Goal: Transaction & Acquisition: Purchase product/service

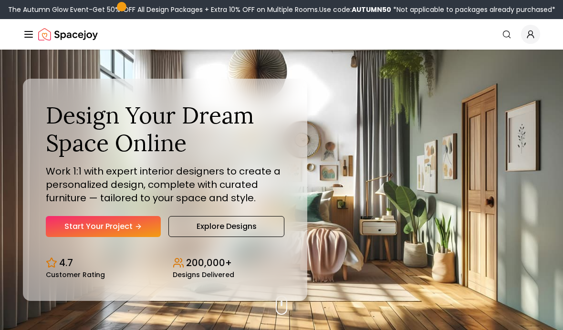
click at [74, 205] on p "Work 1:1 with expert interior designers to create a personalized design, comple…" at bounding box center [165, 185] width 239 height 40
click at [114, 237] on link "Start Your Project" at bounding box center [103, 226] width 115 height 21
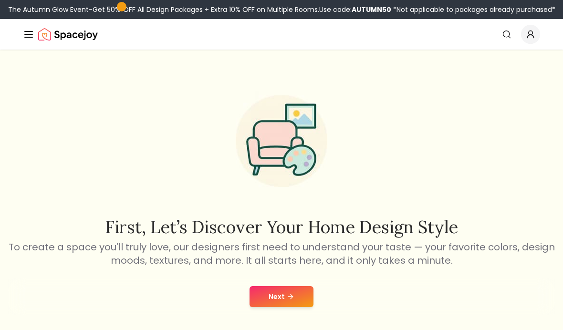
click at [293, 297] on icon at bounding box center [291, 297] width 8 height 8
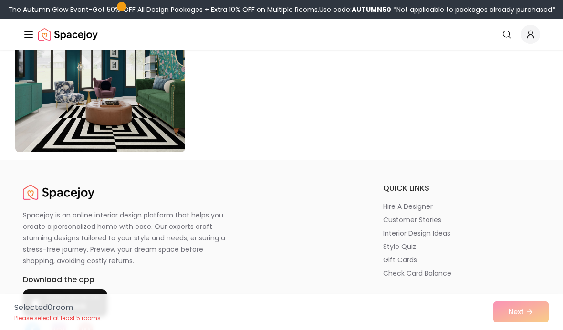
scroll to position [5549, 0]
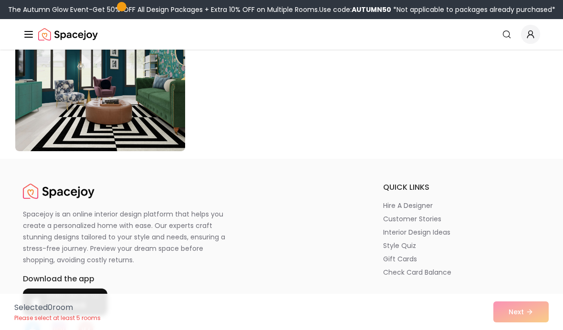
click at [536, 330] on div "Selected 0 room Please select at least 5 rooms Next" at bounding box center [282, 312] width 550 height 36
click at [525, 330] on div "Selected 0 room Please select at least 5 rooms Next" at bounding box center [282, 312] width 550 height 36
click at [524, 330] on div "Selected 0 room Please select at least 5 rooms Next" at bounding box center [282, 312] width 550 height 36
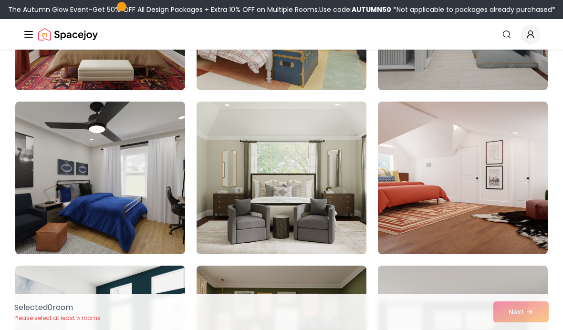
scroll to position [3805, 0]
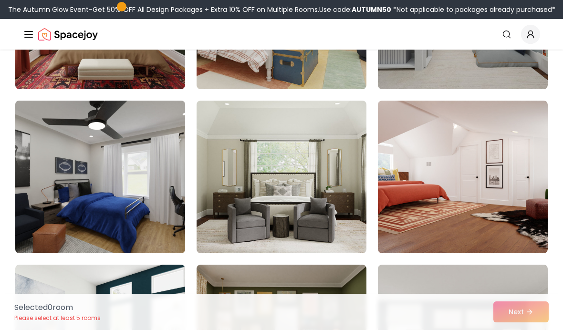
click at [60, 179] on img at bounding box center [100, 177] width 178 height 160
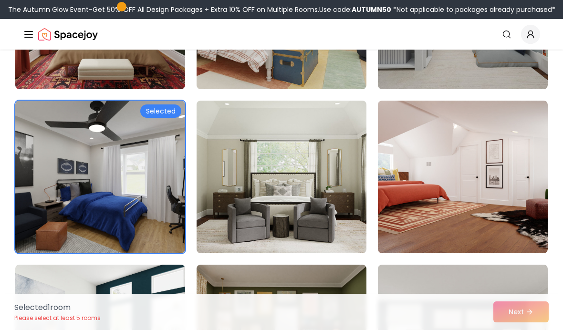
click at [528, 310] on div "Selected 1 room Please select at least 5 rooms Next" at bounding box center [282, 312] width 550 height 36
click at [524, 314] on div "Selected 1 room Please select at least 5 rooms Next" at bounding box center [282, 312] width 550 height 36
click at [527, 313] on div "Selected 1 room Please select at least 5 rooms Next" at bounding box center [282, 312] width 550 height 36
click at [522, 316] on div "Selected 1 room Please select at least 5 rooms Next" at bounding box center [282, 312] width 550 height 36
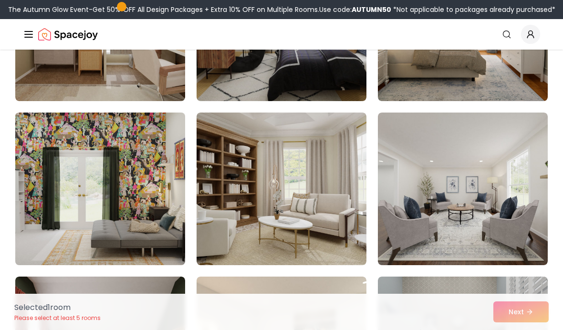
click at [63, 174] on img at bounding box center [100, 189] width 178 height 160
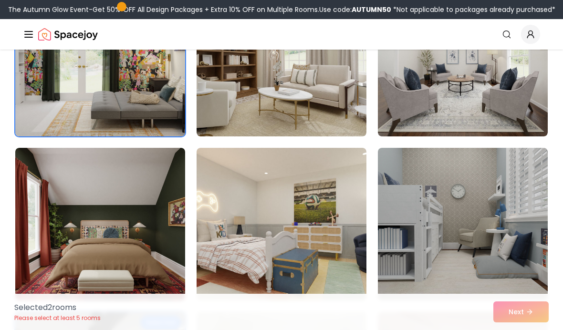
scroll to position [3593, 0]
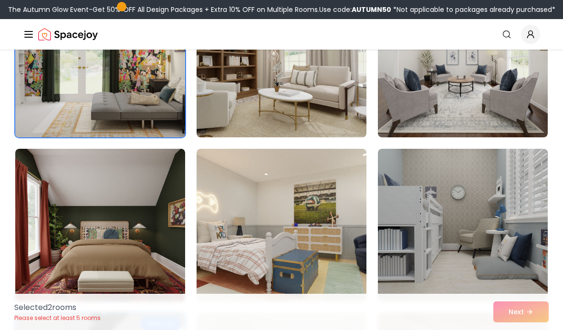
click at [70, 104] on img at bounding box center [100, 61] width 178 height 160
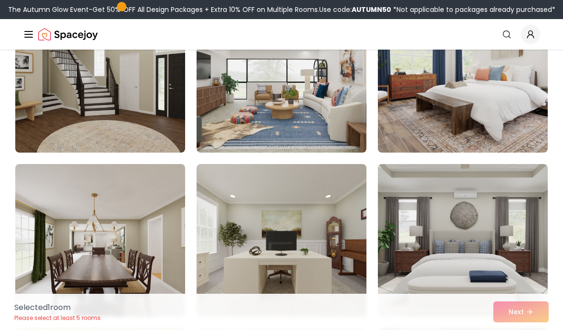
scroll to position [988, 0]
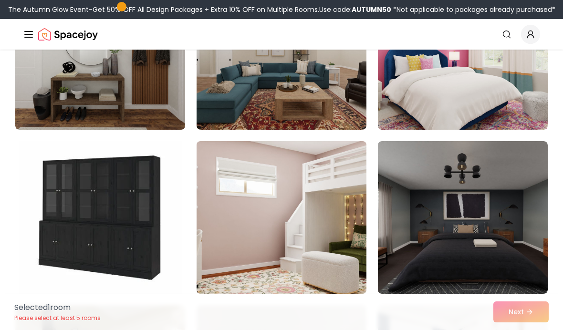
click at [231, 199] on img at bounding box center [281, 217] width 178 height 160
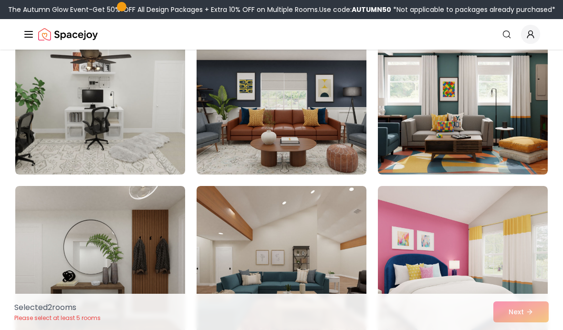
scroll to position [766, 0]
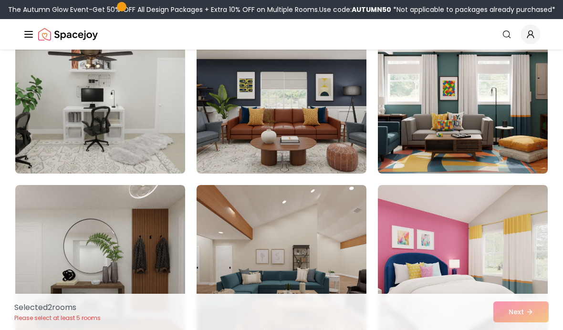
click at [64, 82] on img at bounding box center [100, 97] width 178 height 160
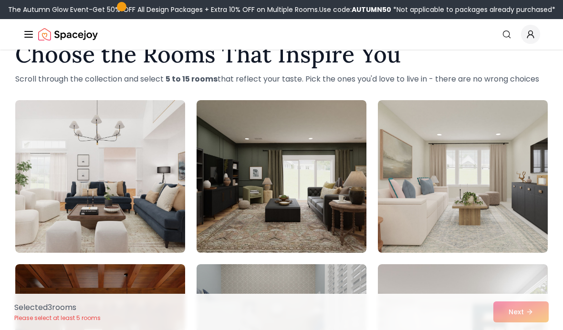
scroll to position [0, 0]
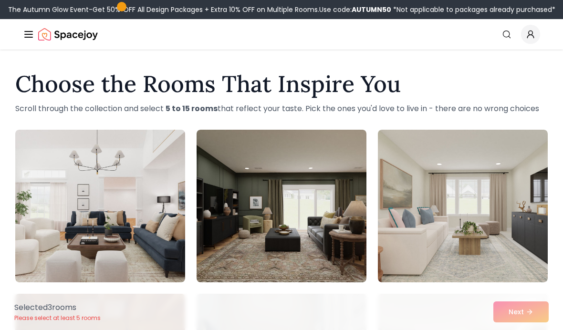
click at [531, 313] on div "Selected 3 room s Please select at least 5 rooms Next" at bounding box center [282, 312] width 550 height 36
click at [527, 308] on div "Selected 3 room s Please select at least 5 rooms Next" at bounding box center [282, 312] width 550 height 36
click at [523, 313] on div "Selected 3 room s Please select at least 5 rooms Next" at bounding box center [282, 312] width 550 height 36
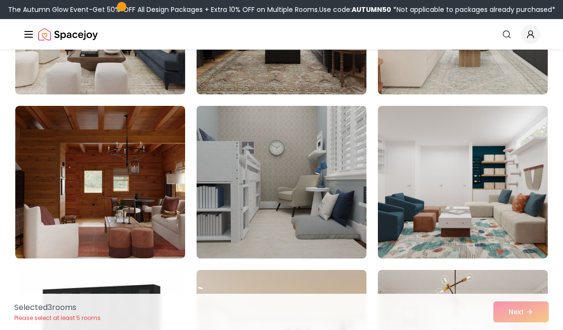
click at [233, 173] on img at bounding box center [281, 182] width 178 height 160
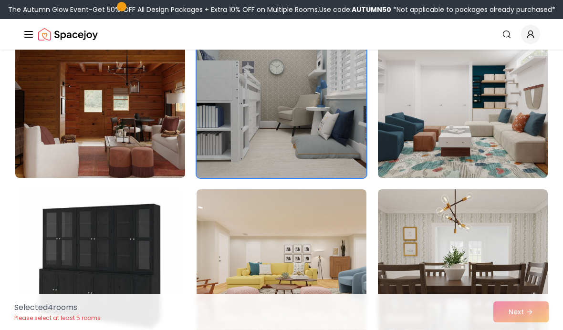
scroll to position [271, 0]
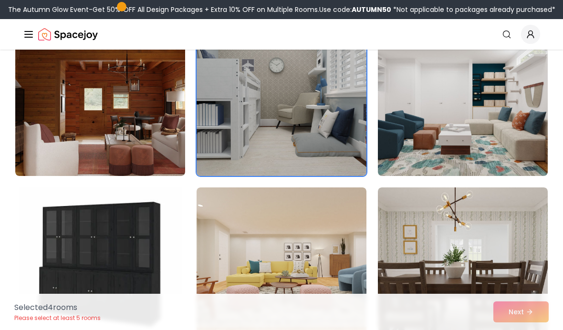
click at [251, 114] on img at bounding box center [281, 100] width 178 height 160
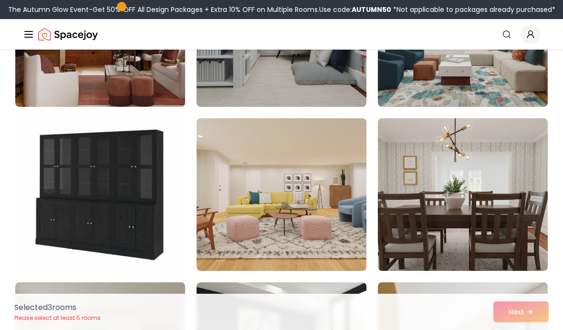
click at [73, 161] on img at bounding box center [100, 195] width 178 height 160
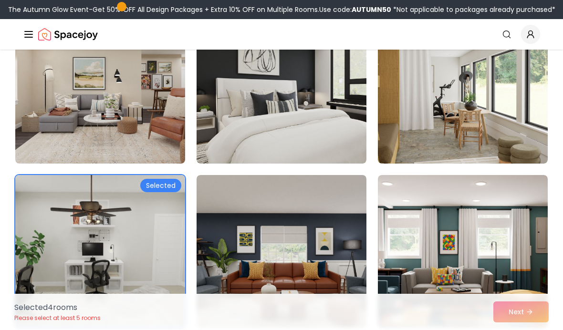
scroll to position [609, 0]
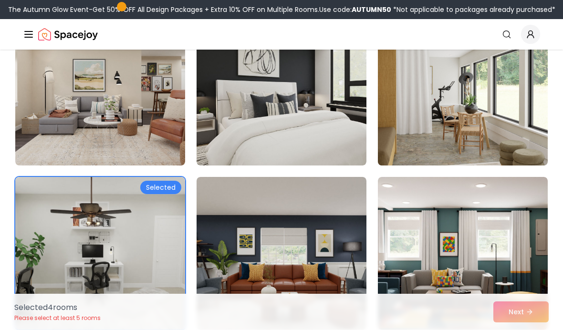
click at [524, 133] on img at bounding box center [463, 89] width 178 height 160
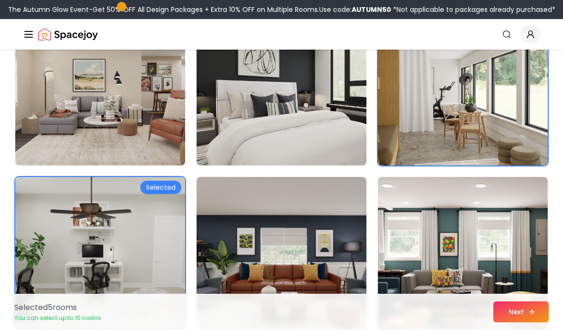
click at [537, 323] on button "Next" at bounding box center [520, 312] width 55 height 21
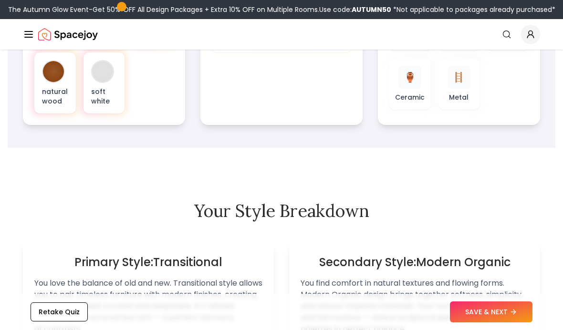
scroll to position [473, 0]
click at [516, 314] on icon at bounding box center [516, 312] width 2 height 4
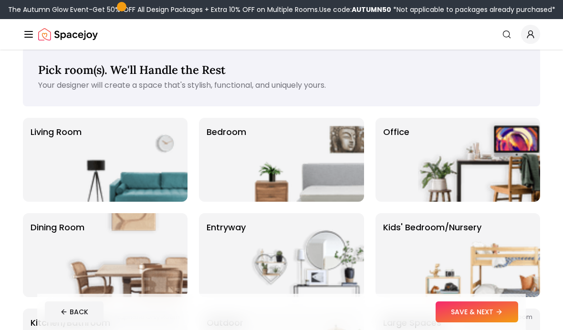
scroll to position [17, 0]
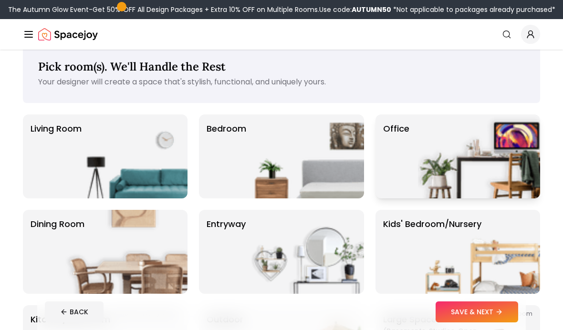
click at [515, 178] on img at bounding box center [479, 157] width 122 height 84
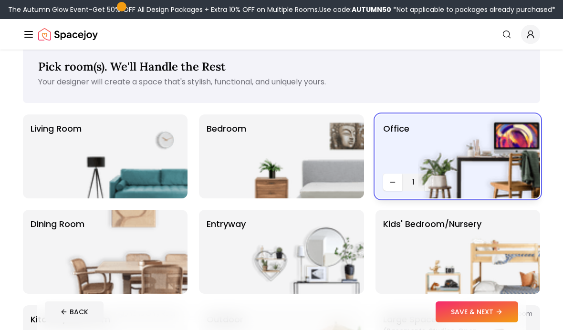
click at [484, 163] on img at bounding box center [479, 157] width 122 height 84
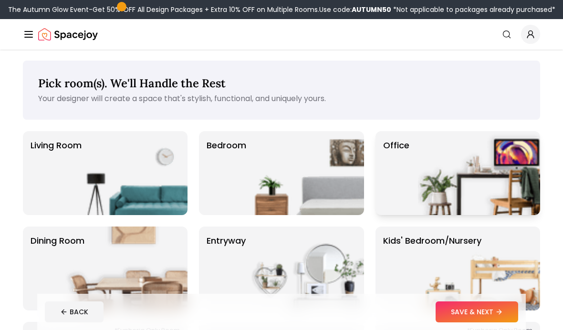
scroll to position [0, 0]
